Goal: Find specific page/section

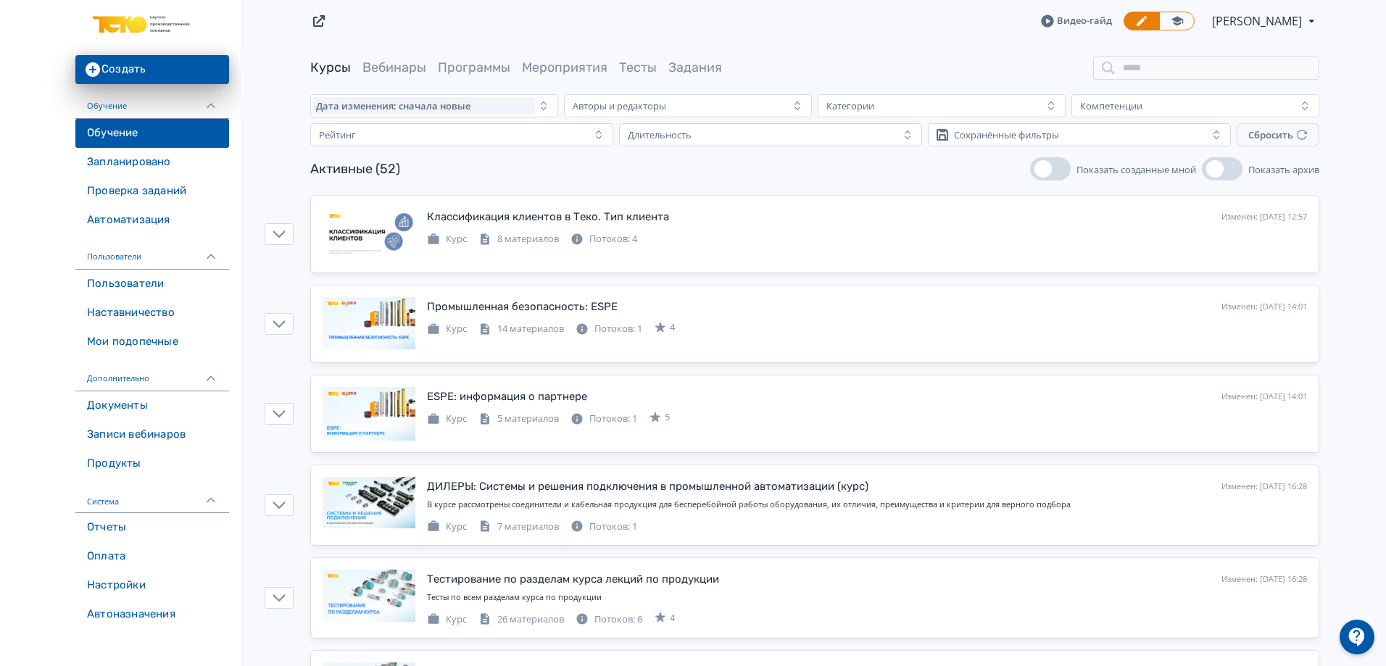
click at [132, 289] on link "Пользователи" at bounding box center [152, 284] width 154 height 29
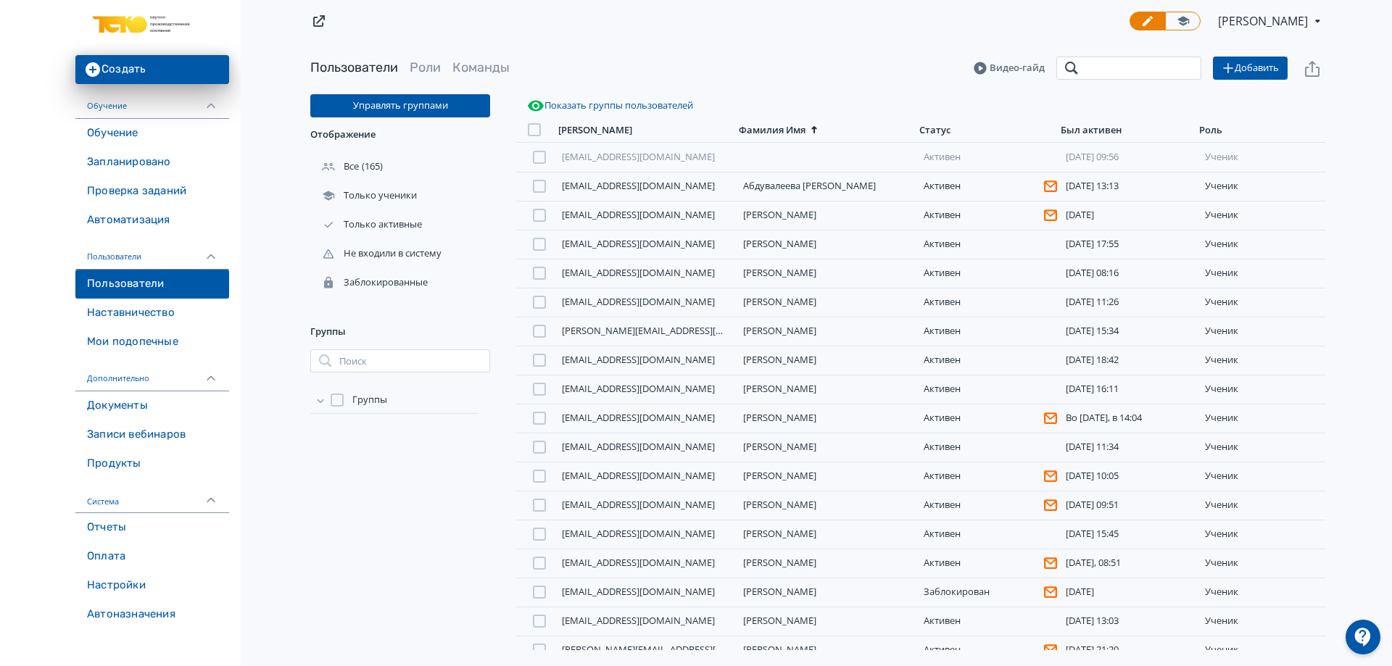
click at [1155, 73] on input "search" at bounding box center [1128, 68] width 145 height 23
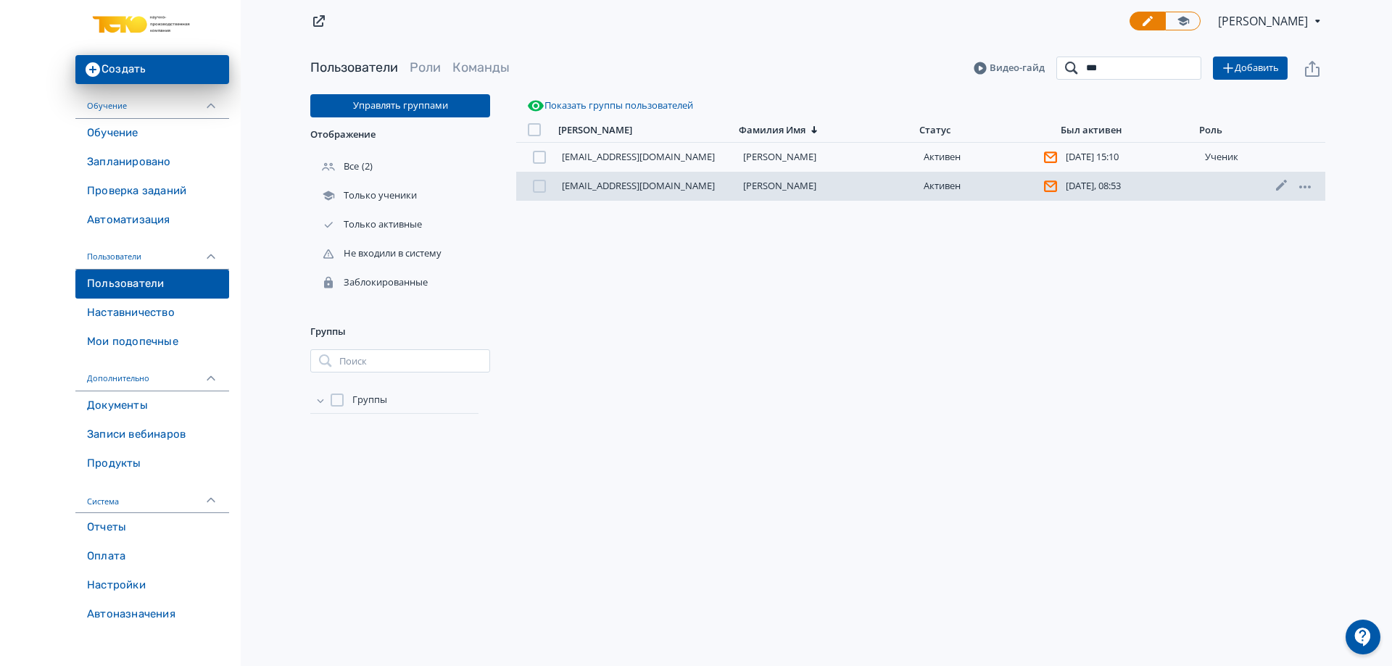
type input "***"
click at [761, 184] on link "[PERSON_NAME]" at bounding box center [779, 185] width 73 height 13
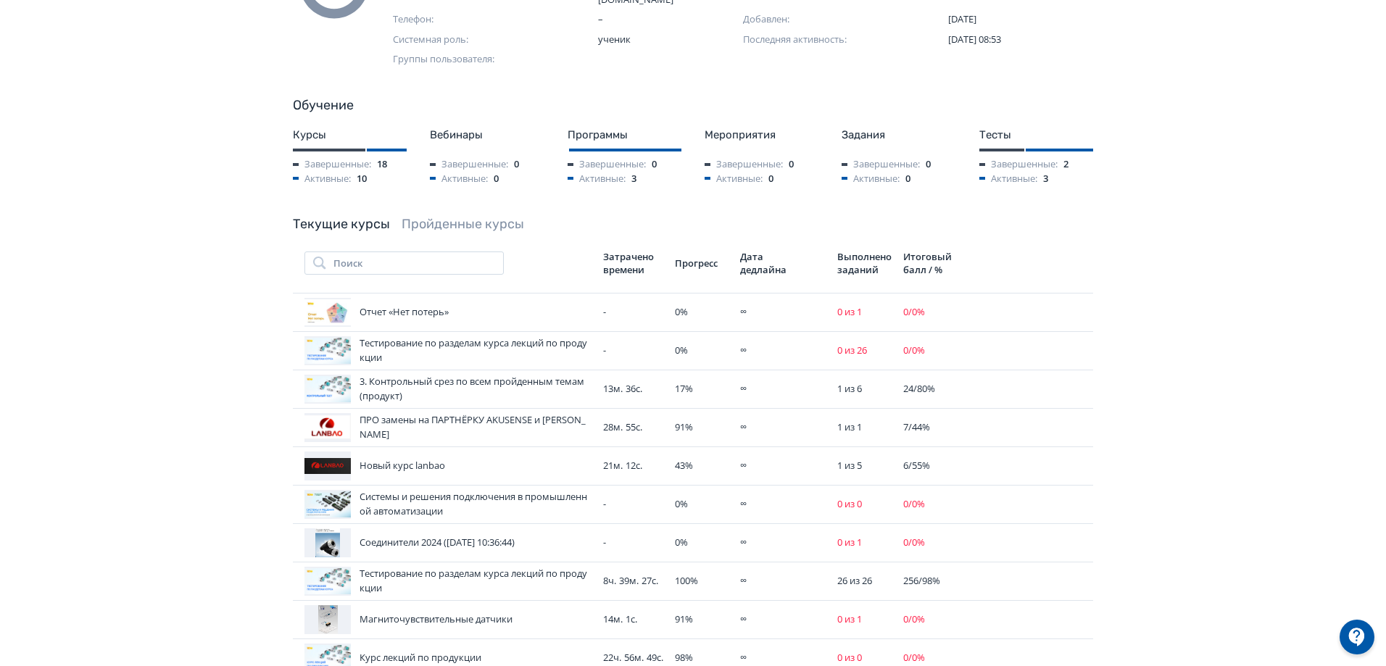
scroll to position [217, 0]
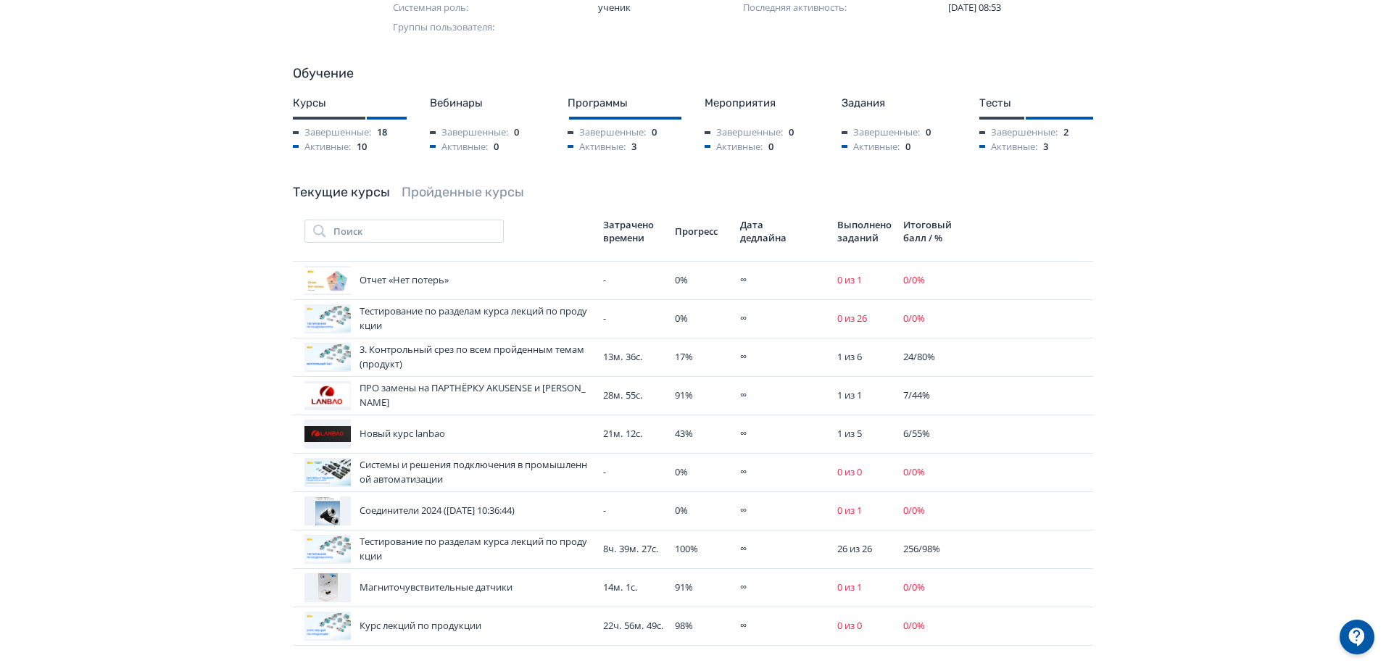
click at [464, 184] on link "Пройденные курсы" at bounding box center [463, 192] width 123 height 16
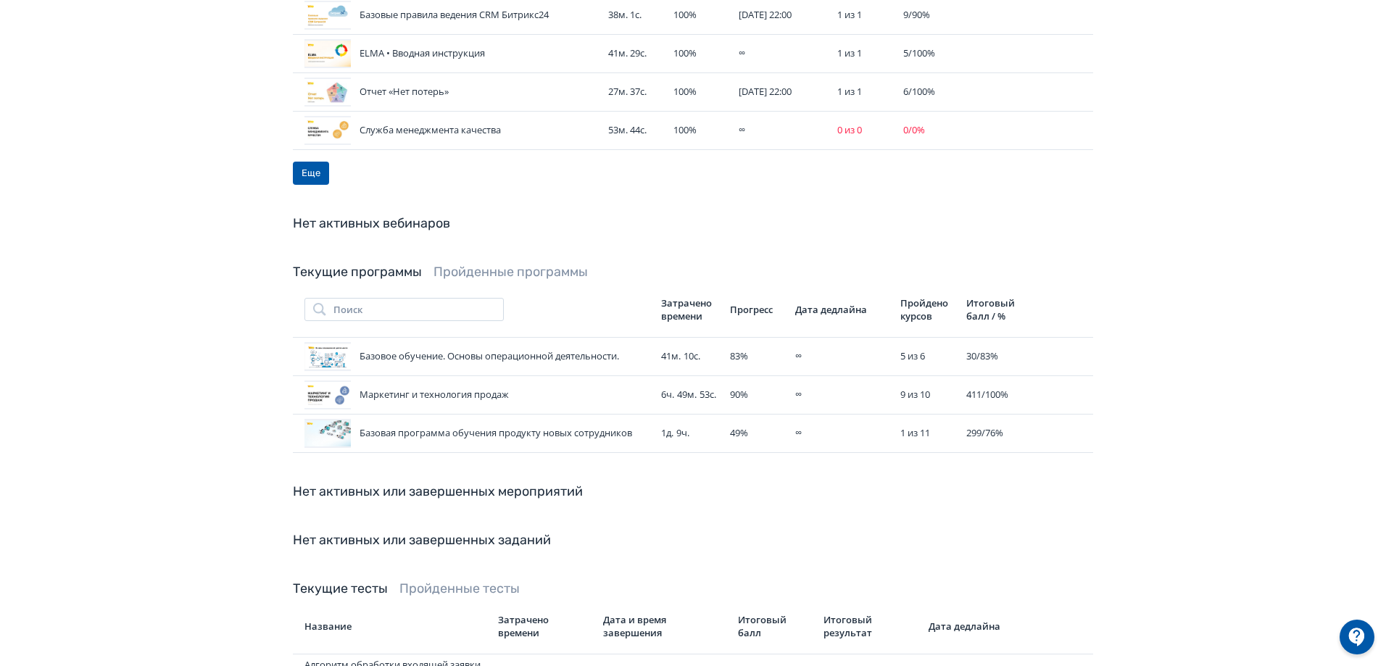
scroll to position [725, 0]
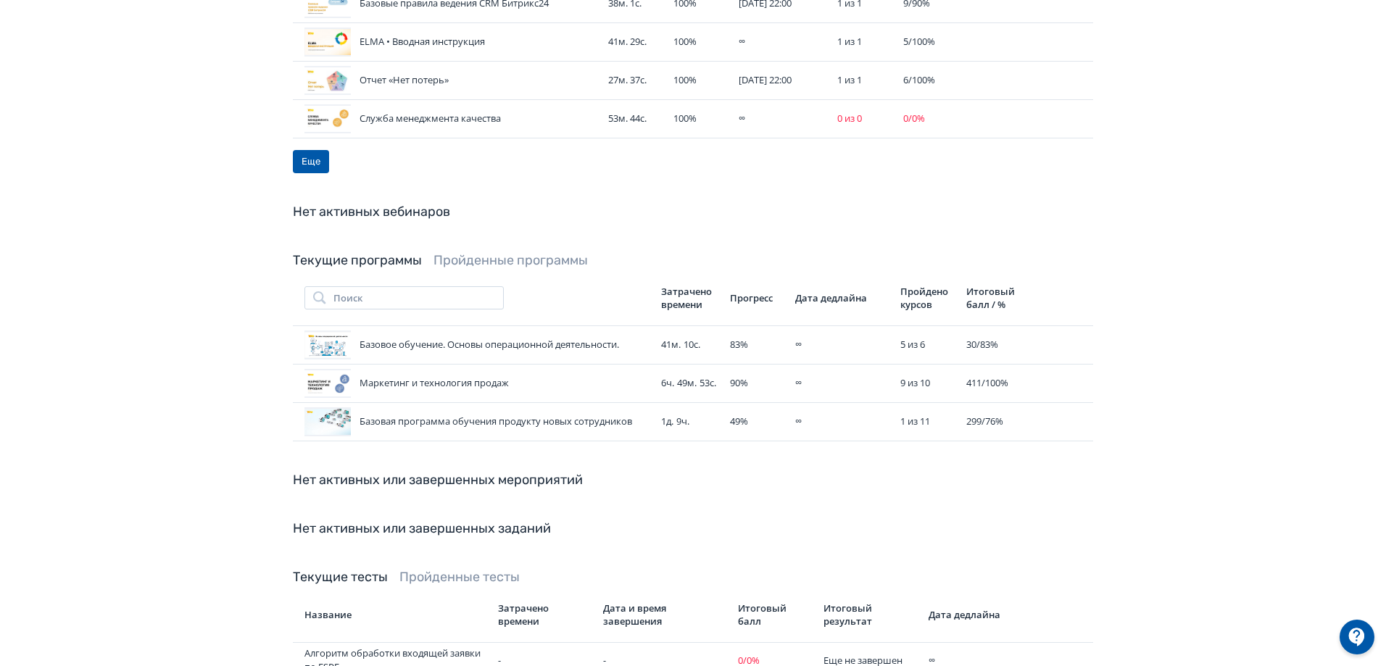
click at [545, 252] on link "Пройденные программы" at bounding box center [511, 260] width 154 height 16
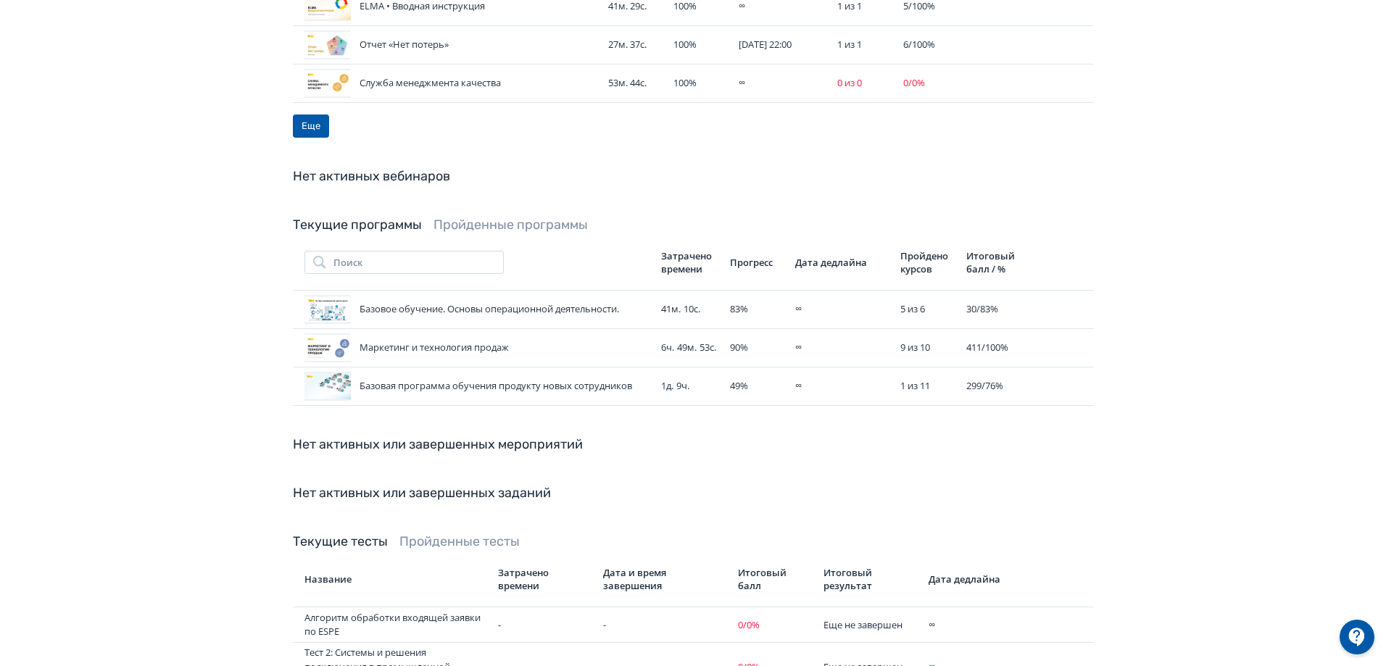
scroll to position [870, 0]
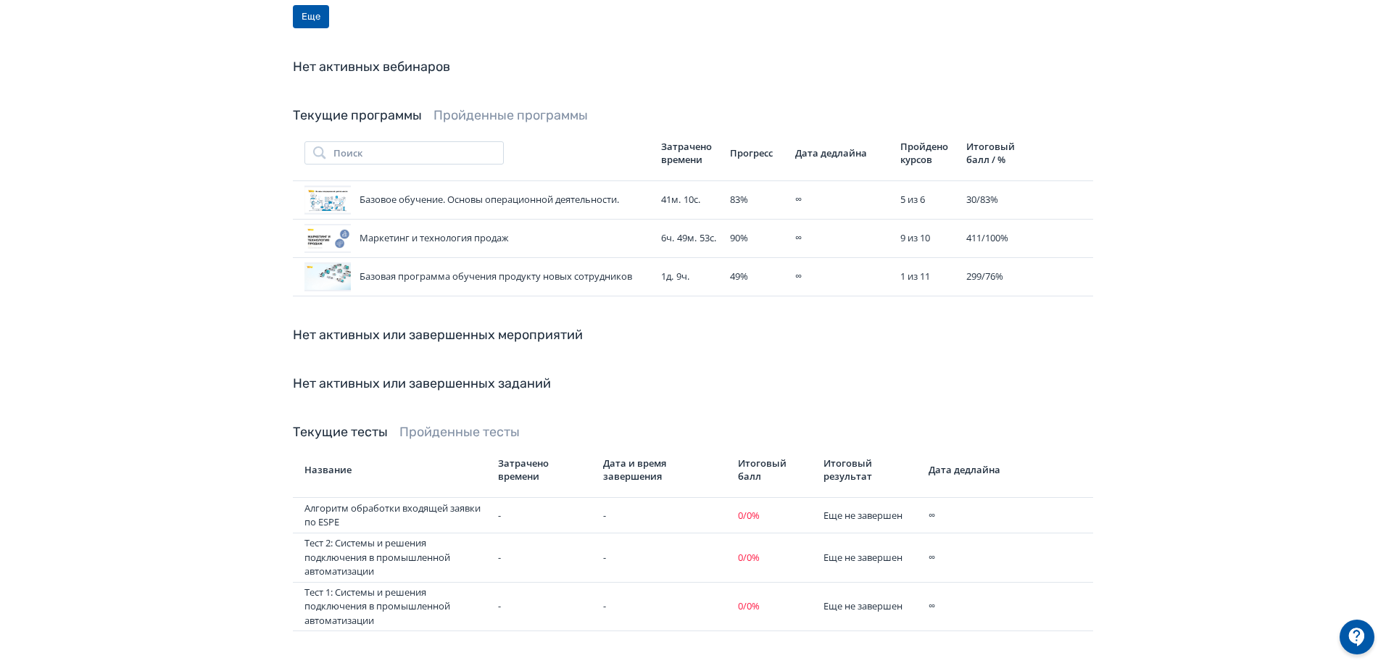
click at [473, 423] on div "Текущие тесты Пройденные тесты Название Затрачено времени Дата и время завершен…" at bounding box center [693, 527] width 800 height 209
click at [470, 424] on link "Пройденные тесты" at bounding box center [459, 432] width 120 height 16
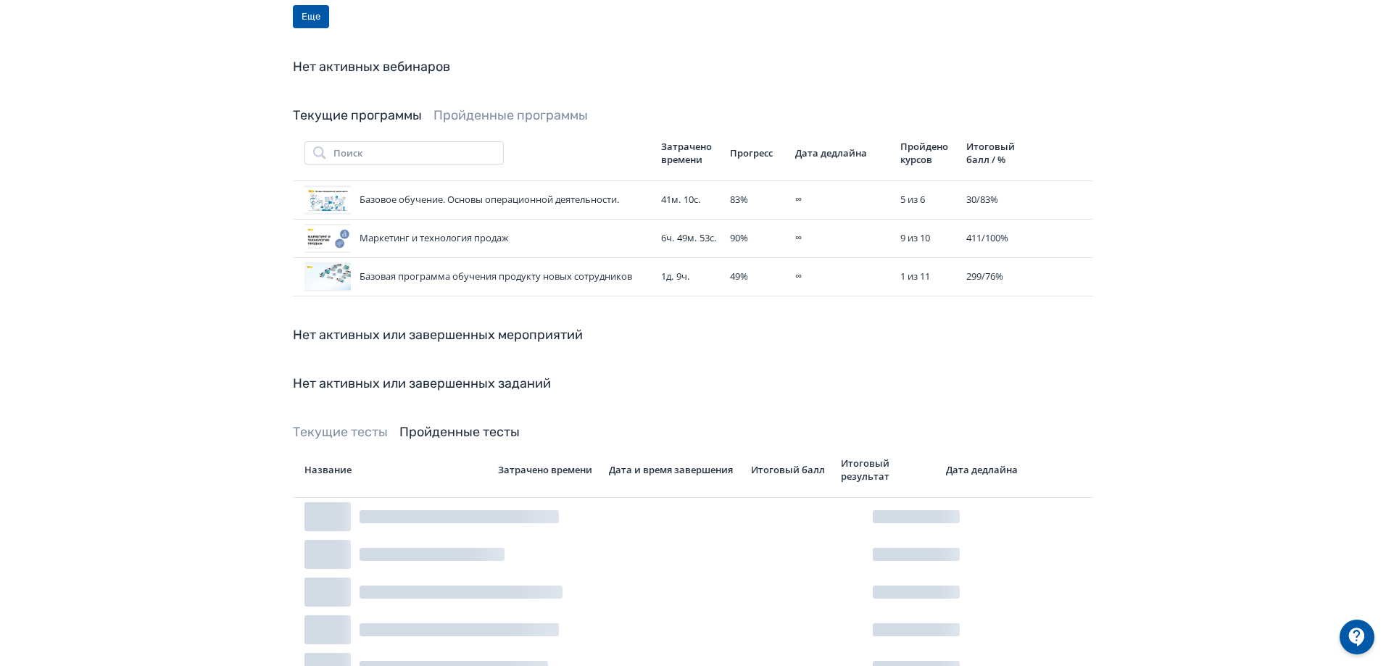
scroll to position [823, 0]
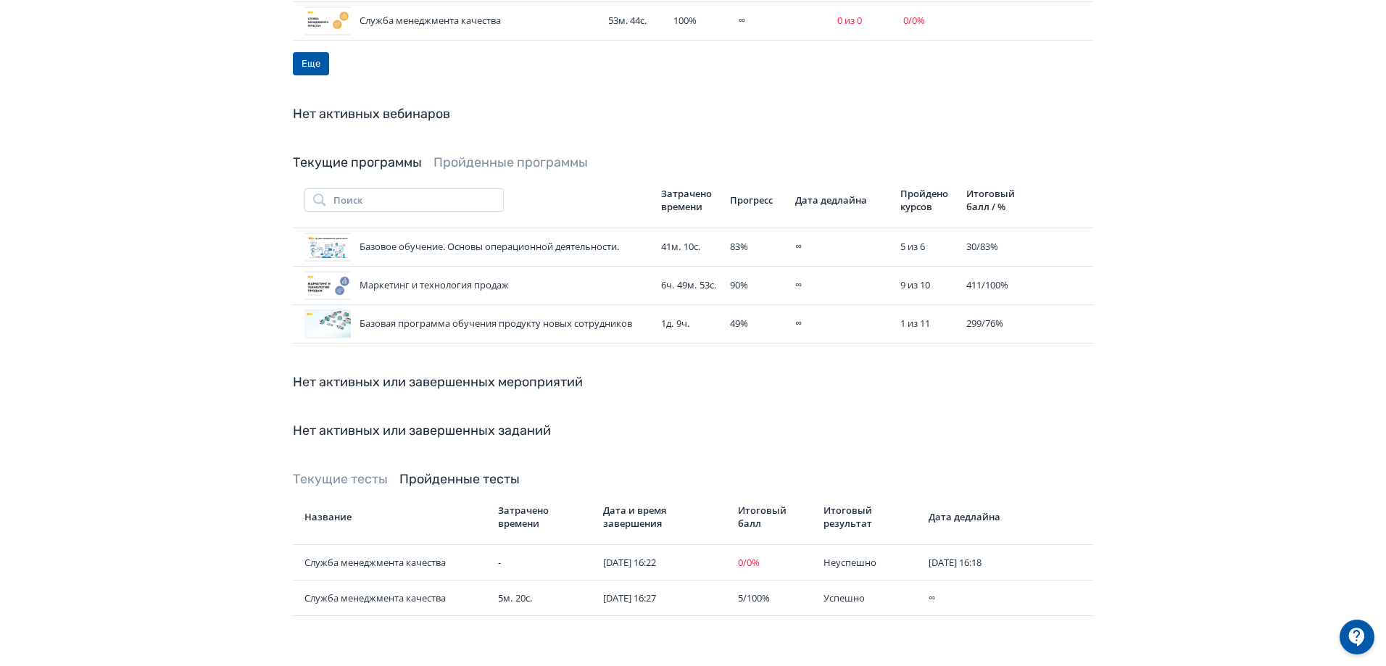
click at [357, 472] on link "Текущие тесты" at bounding box center [340, 479] width 95 height 16
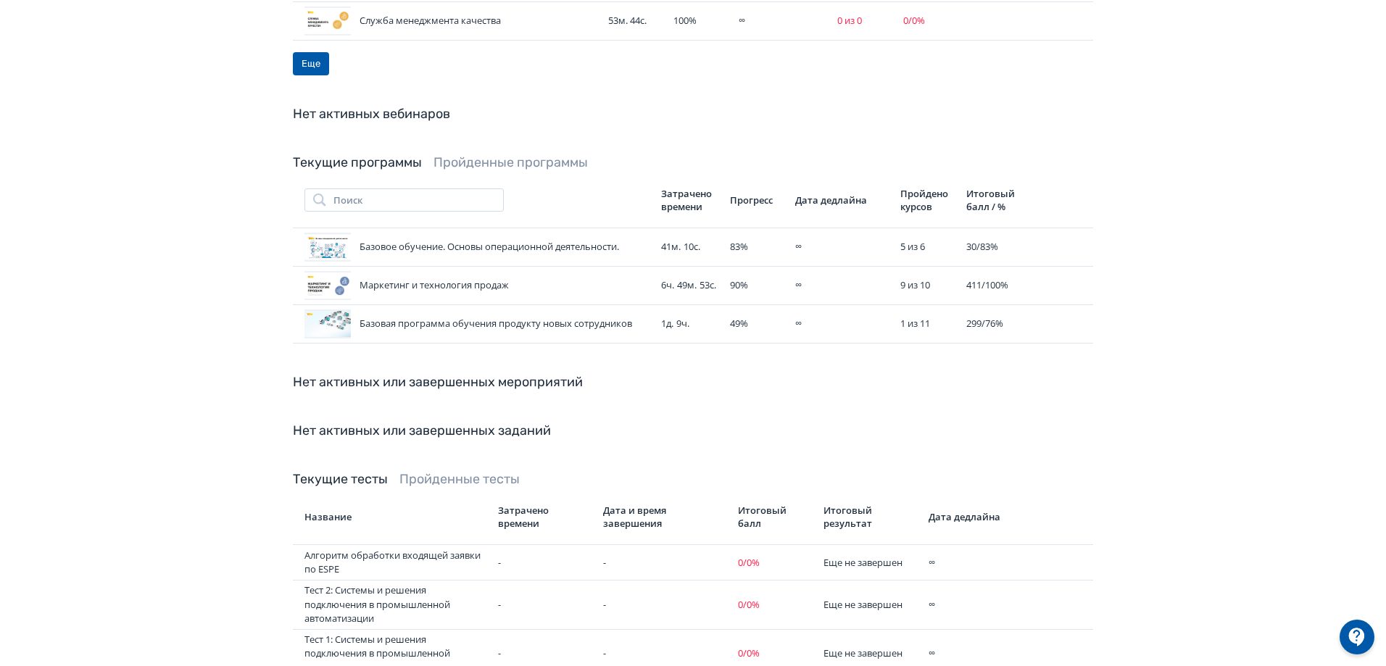
scroll to position [870, 0]
